Goal: Task Accomplishment & Management: Complete application form

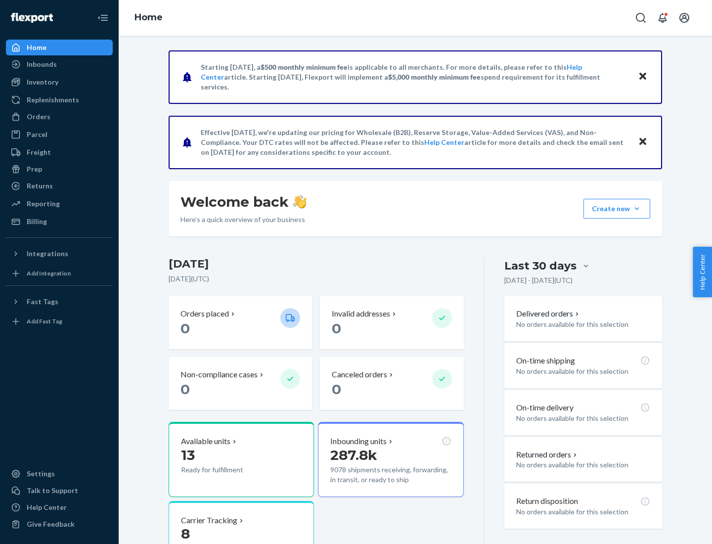
click at [637, 209] on button "Create new Create new inbound Create new order Create new product" at bounding box center [616, 209] width 67 height 20
click at [59, 64] on div "Inbounds" at bounding box center [59, 64] width 105 height 14
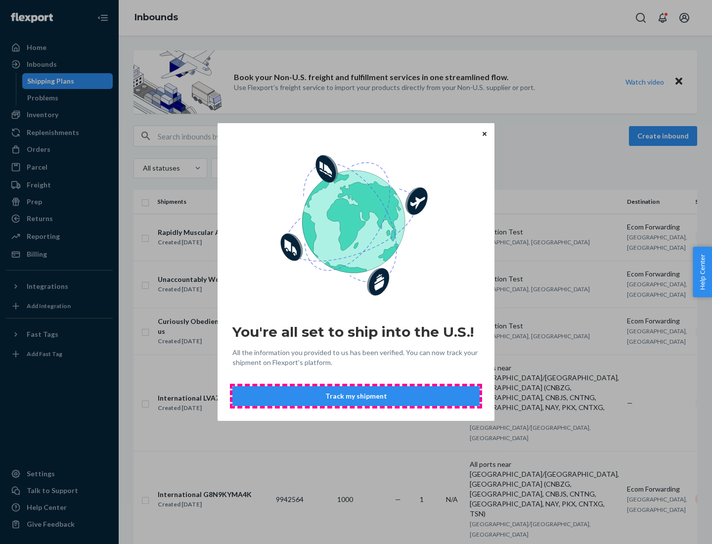
click at [356, 396] on button "Track my shipment" at bounding box center [355, 396] width 247 height 20
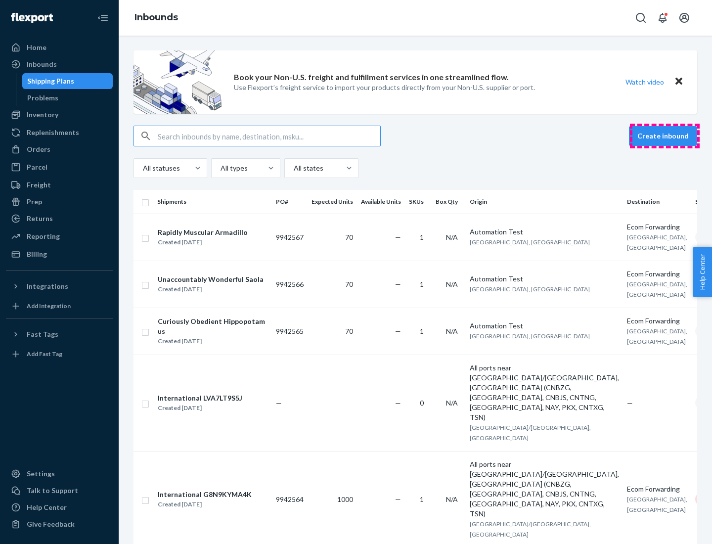
click at [664, 136] on button "Create inbound" at bounding box center [663, 136] width 68 height 20
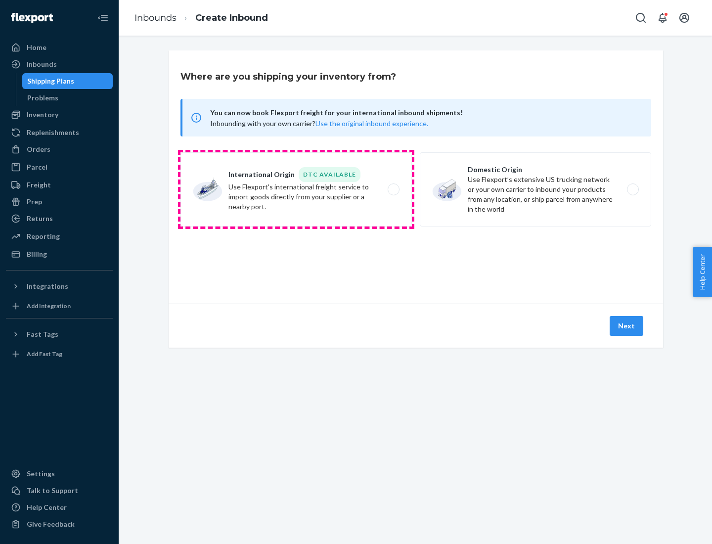
click at [296, 189] on label "International Origin DTC Available Use Flexport's international freight service…" at bounding box center [295, 189] width 231 height 74
click at [393, 189] on input "International Origin DTC Available Use Flexport's international freight service…" at bounding box center [396, 189] width 6 height 6
radio input "true"
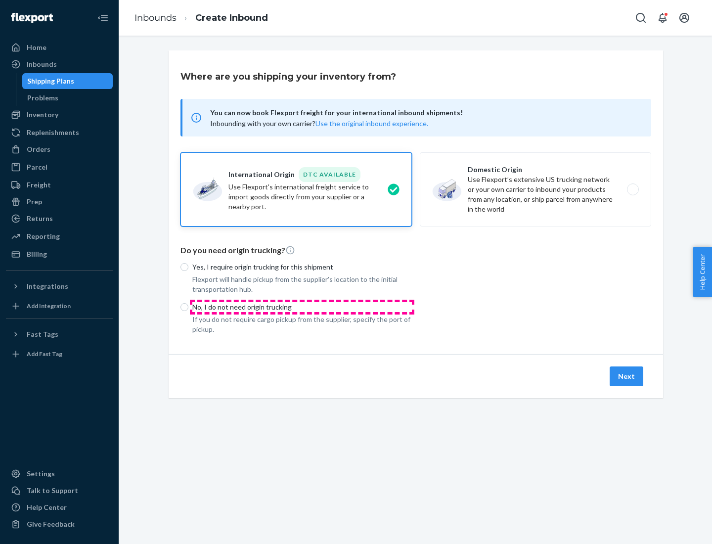
click at [302, 307] on p "No, I do not need origin trucking" at bounding box center [302, 307] width 220 height 10
click at [188, 307] on input "No, I do not need origin trucking" at bounding box center [184, 307] width 8 height 8
radio input "true"
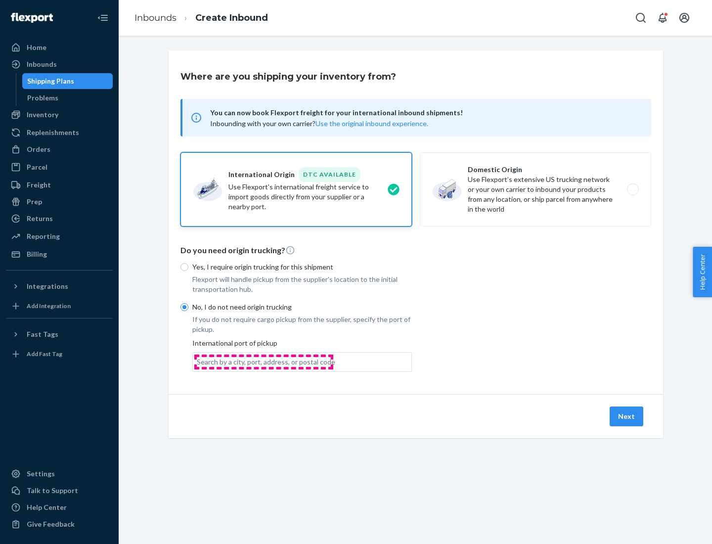
click at [263, 361] on div "Search by a city, port, address, or postal code" at bounding box center [266, 362] width 138 height 10
click at [198, 361] on input "Search by a city, port, address, or postal code" at bounding box center [197, 362] width 1 height 10
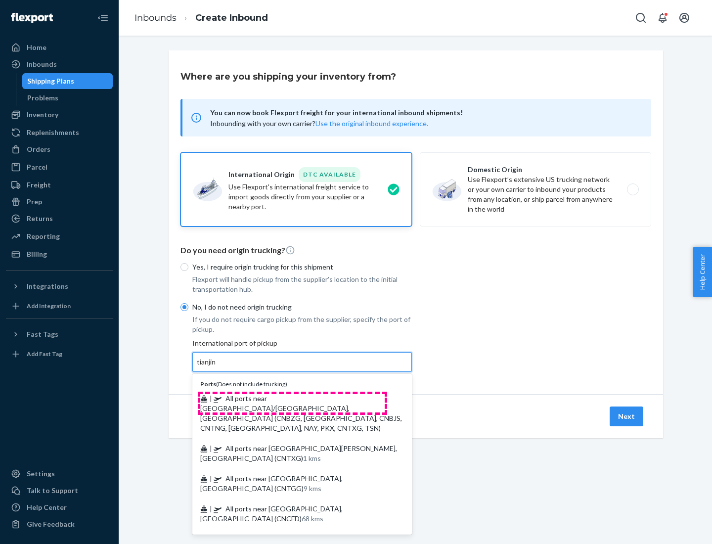
click at [292, 398] on span "| All ports near [GEOGRAPHIC_DATA]/[GEOGRAPHIC_DATA], [GEOGRAPHIC_DATA] (CNBZG,…" at bounding box center [301, 413] width 202 height 38
click at [217, 367] on input "tianjin" at bounding box center [207, 362] width 20 height 10
type input "All ports near [GEOGRAPHIC_DATA]/[GEOGRAPHIC_DATA], [GEOGRAPHIC_DATA] (CNBZG, […"
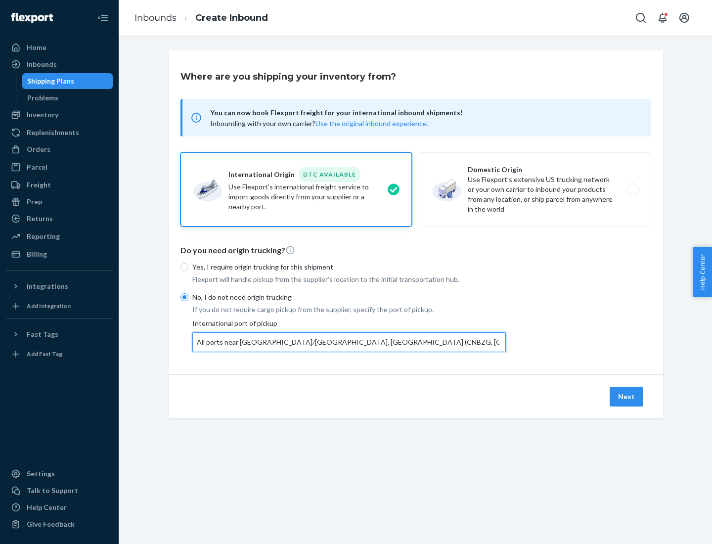
click at [627, 396] on button "Next" at bounding box center [627, 397] width 34 height 20
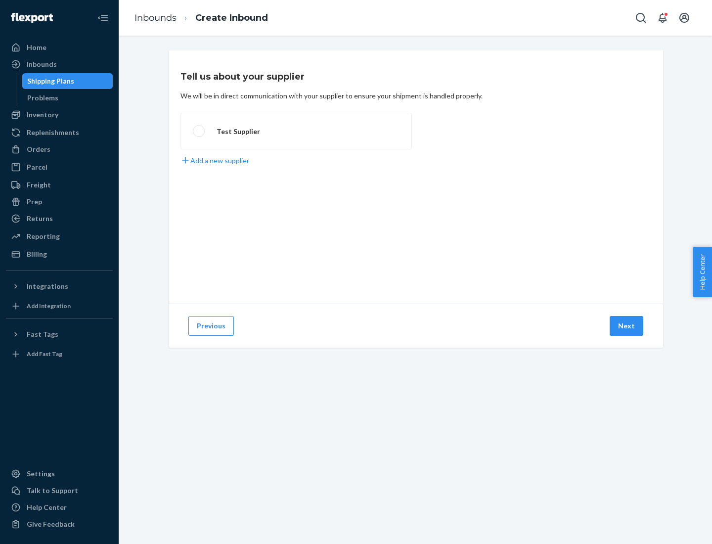
click at [296, 131] on label "Test Supplier" at bounding box center [295, 131] width 231 height 37
click at [199, 131] on input "Test Supplier" at bounding box center [196, 131] width 6 height 6
radio input "true"
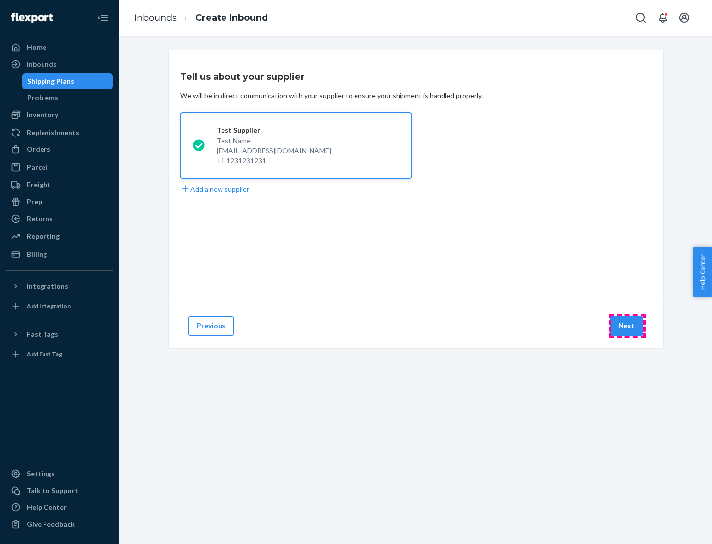
click at [627, 326] on button "Next" at bounding box center [627, 326] width 34 height 20
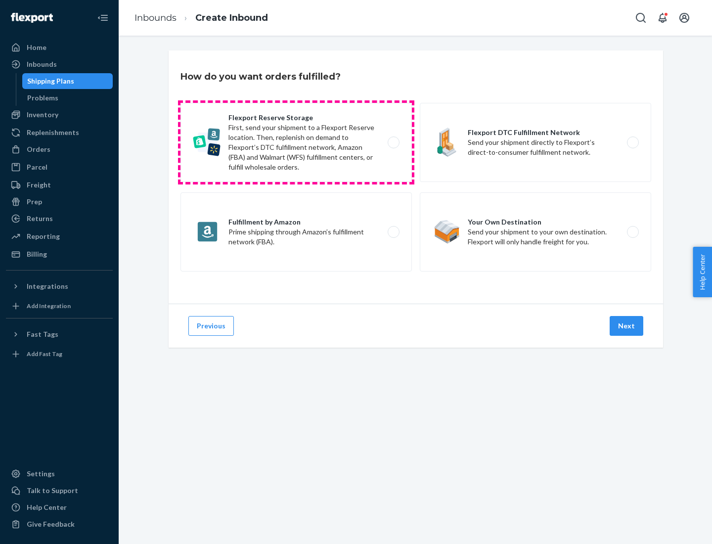
click at [296, 142] on label "Flexport Reserve Storage First, send your shipment to a Flexport Reserve locati…" at bounding box center [295, 142] width 231 height 79
click at [393, 142] on input "Flexport Reserve Storage First, send your shipment to a Flexport Reserve locati…" at bounding box center [396, 142] width 6 height 6
radio input "true"
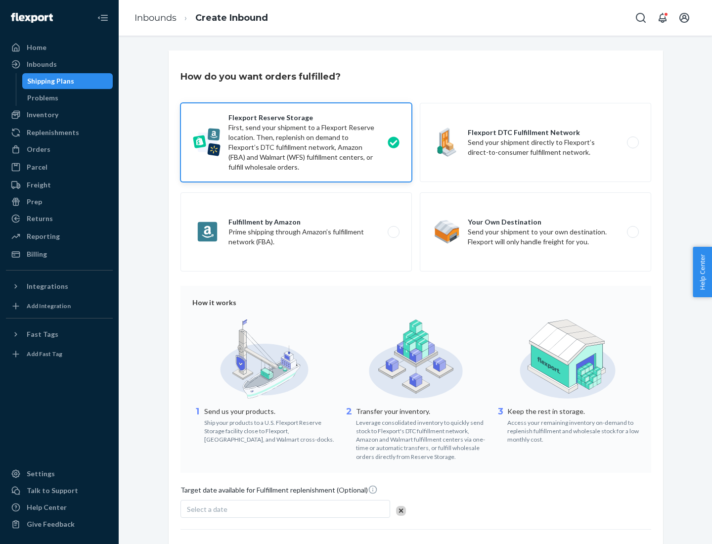
scroll to position [81, 0]
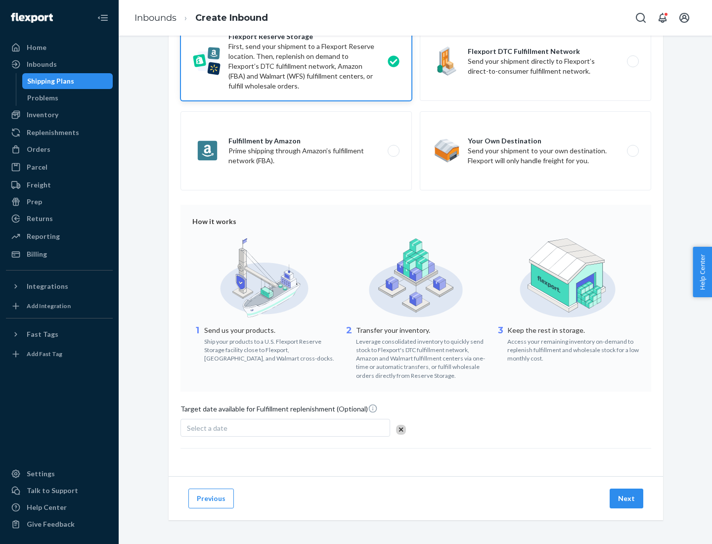
click at [627, 498] on button "Next" at bounding box center [627, 498] width 34 height 20
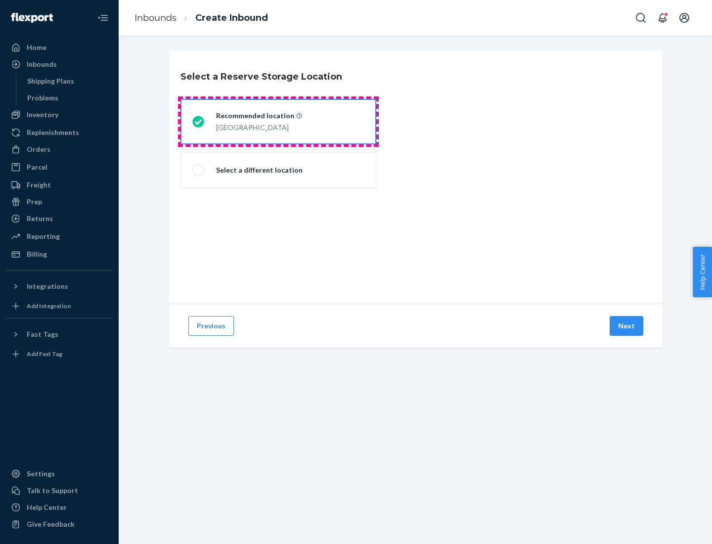
click at [278, 122] on div "[GEOGRAPHIC_DATA]" at bounding box center [259, 127] width 86 height 12
click at [199, 122] on input "Recommended location [GEOGRAPHIC_DATA]" at bounding box center [195, 122] width 6 height 6
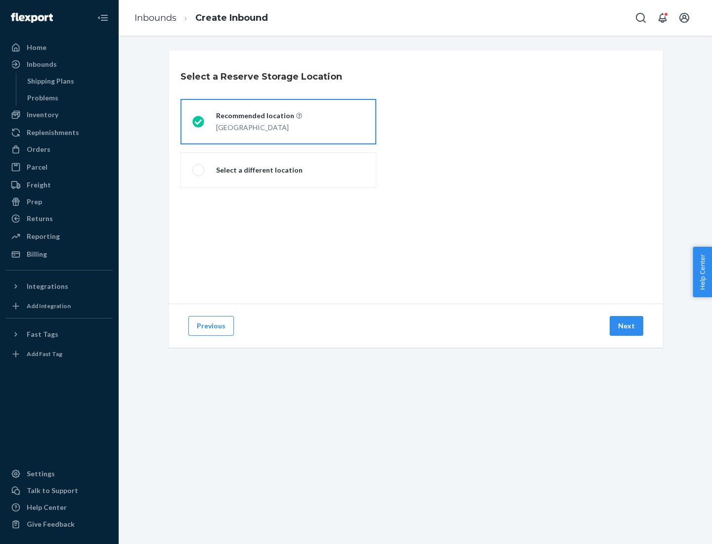
click at [627, 326] on button "Next" at bounding box center [627, 326] width 34 height 20
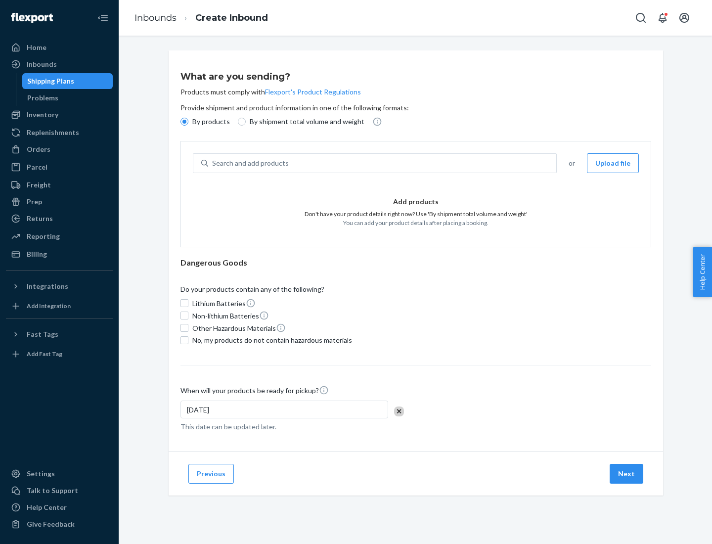
click at [383, 163] on div "Search and add products" at bounding box center [382, 163] width 348 height 18
click at [213, 163] on input "Search and add products" at bounding box center [212, 163] width 1 height 10
click at [240, 122] on input "By shipment total volume and weight" at bounding box center [242, 122] width 8 height 8
radio input "true"
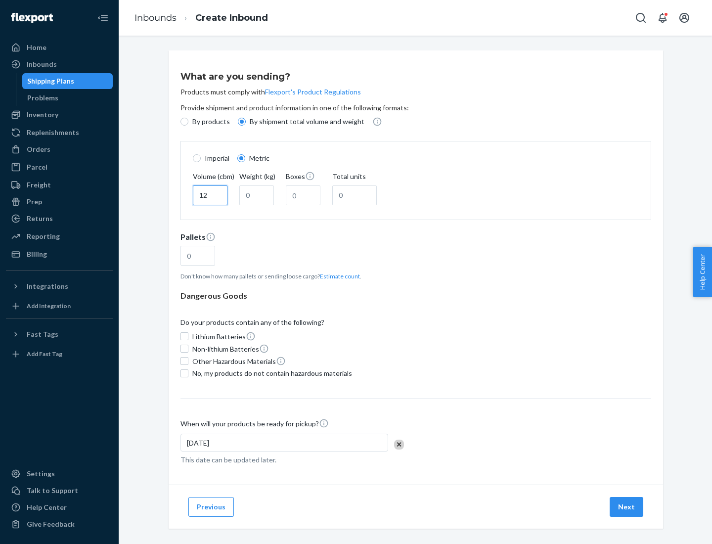
type input "12"
type input "22"
type input "222"
type input "121"
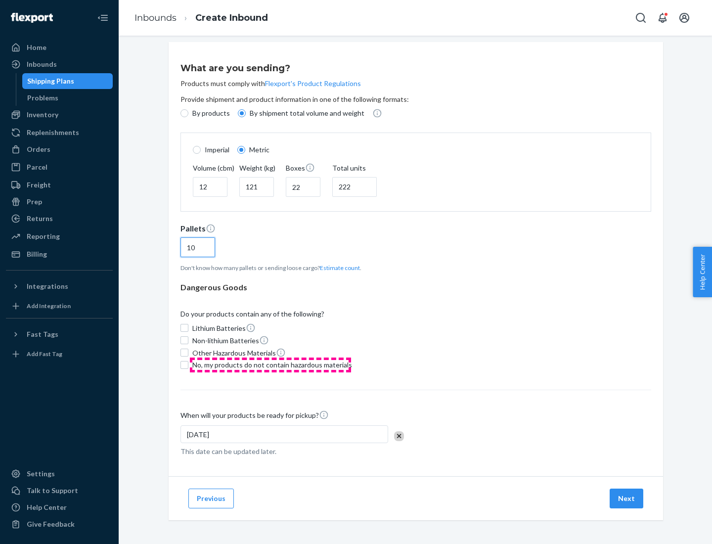
type input "10"
click at [270, 364] on span "No, my products do not contain hazardous materials" at bounding box center [272, 365] width 160 height 10
click at [188, 364] on input "No, my products do not contain hazardous materials" at bounding box center [184, 365] width 8 height 8
checkbox input "true"
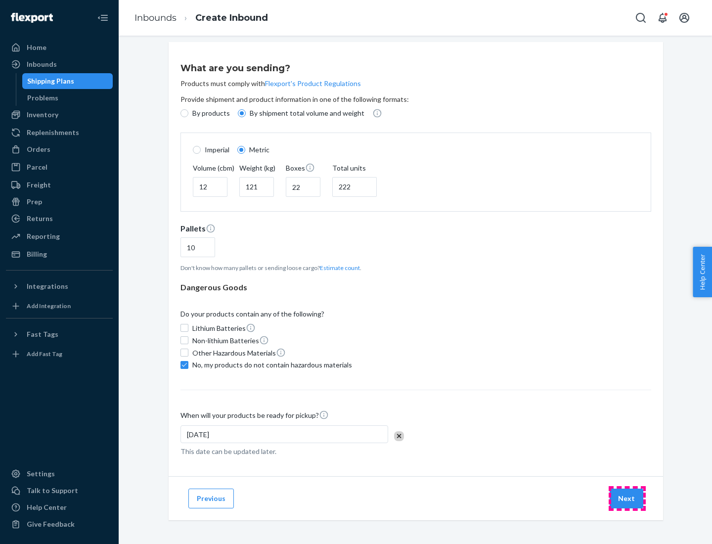
click at [627, 498] on button "Next" at bounding box center [627, 498] width 34 height 20
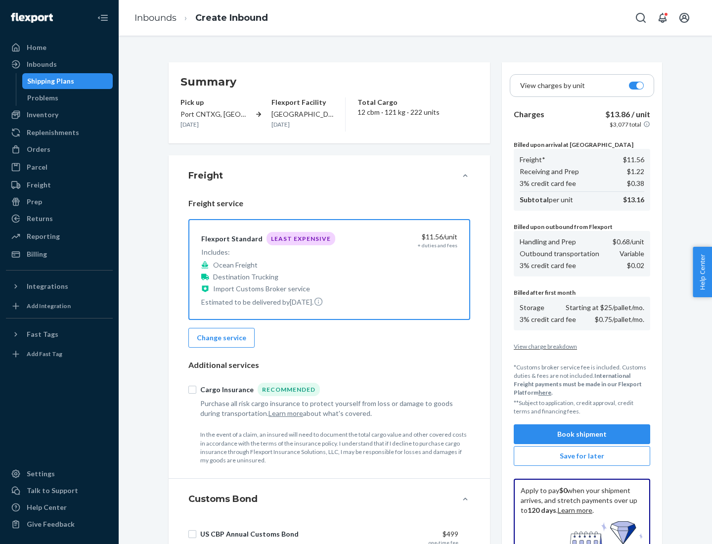
scroll to position [144, 0]
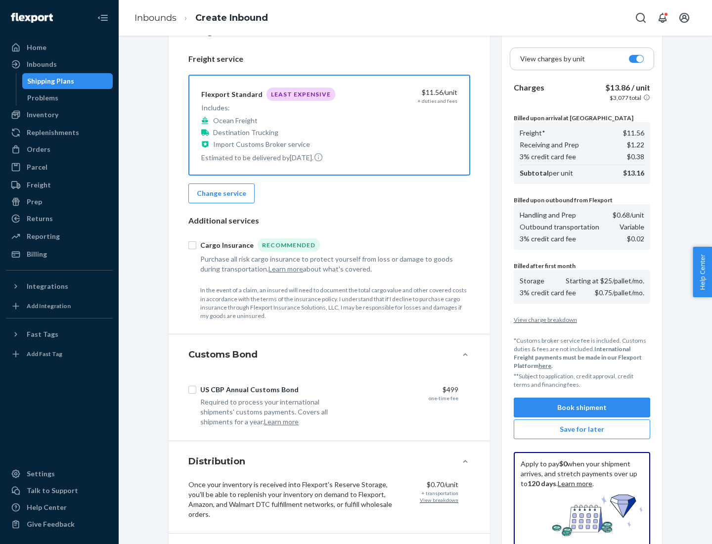
click at [582, 407] on button "Book shipment" at bounding box center [582, 407] width 136 height 20
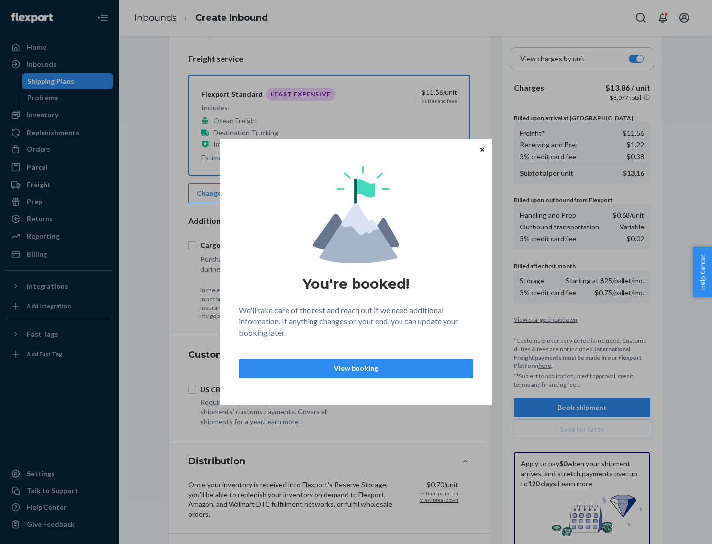
click at [356, 368] on p "View booking" at bounding box center [356, 368] width 218 height 10
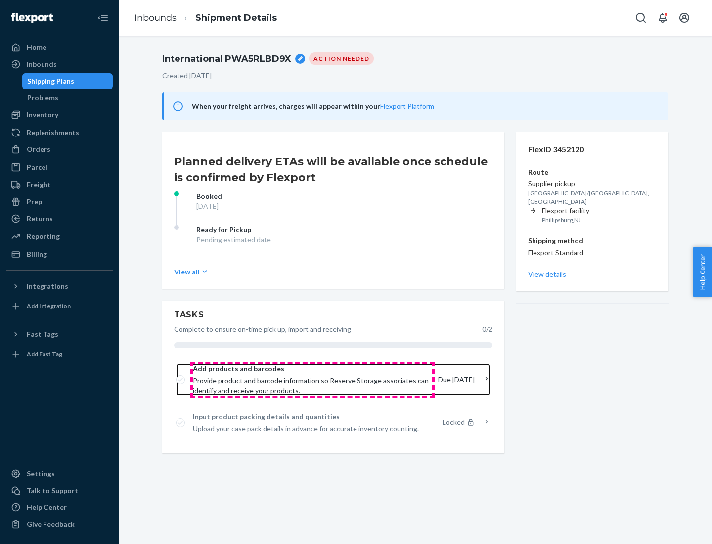
click at [312, 380] on span "Provide product and barcode information so Reserve Storage associates can ident…" at bounding box center [311, 386] width 237 height 20
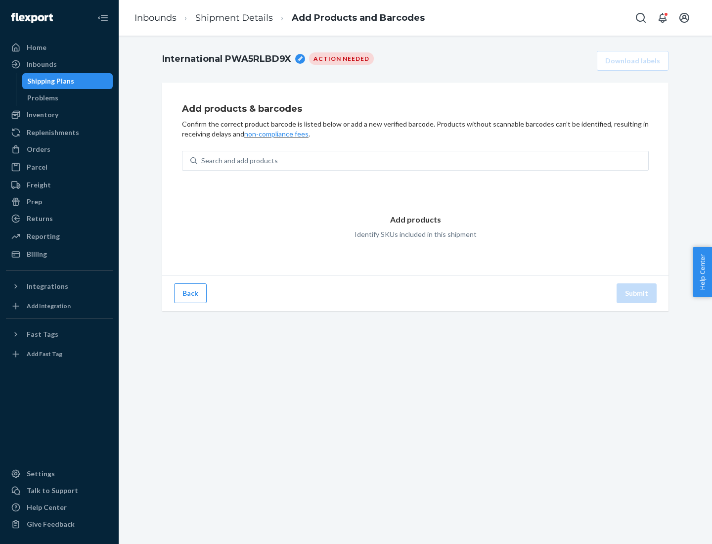
click at [423, 161] on div "Search and add products" at bounding box center [422, 161] width 451 height 18
click at [202, 161] on input "Search and add products" at bounding box center [201, 161] width 1 height 10
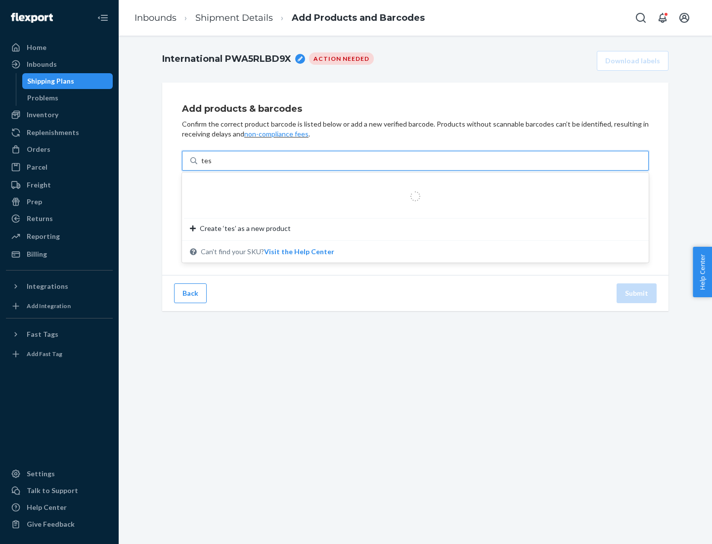
type input "test"
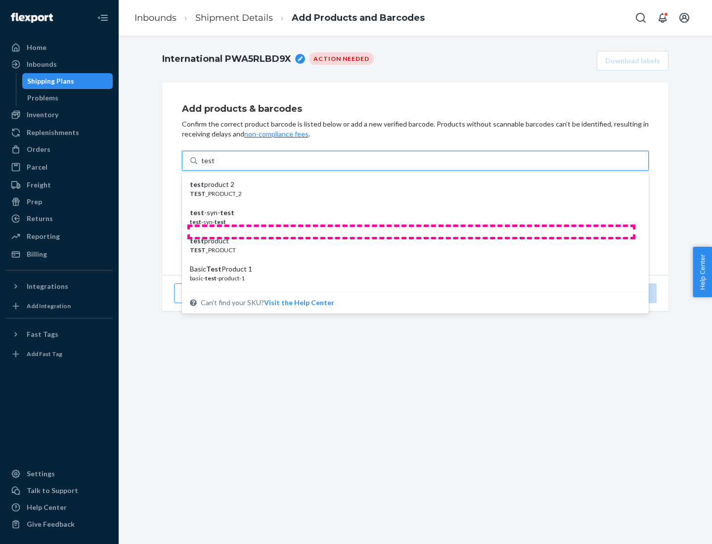
scroll to position [37, 0]
click at [411, 232] on div "Basic Test Product 1" at bounding box center [411, 232] width 443 height 10
click at [214, 166] on input "test" at bounding box center [207, 161] width 13 height 10
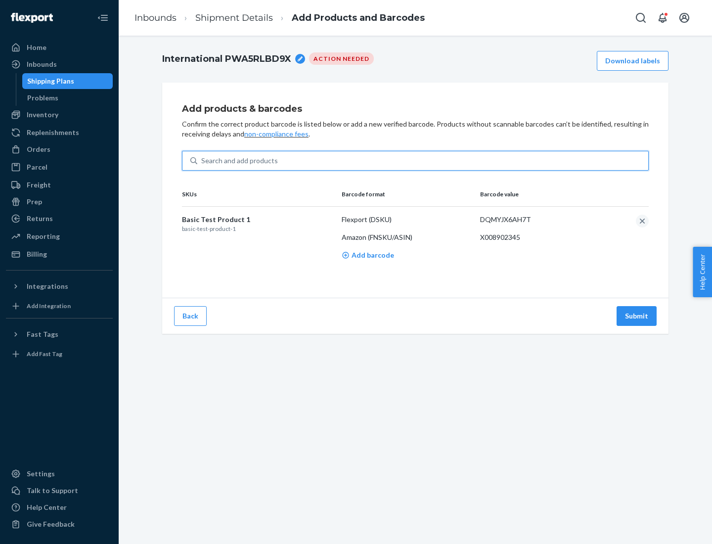
click at [637, 315] on button "Submit" at bounding box center [636, 316] width 40 height 20
